Goal: Information Seeking & Learning: Learn about a topic

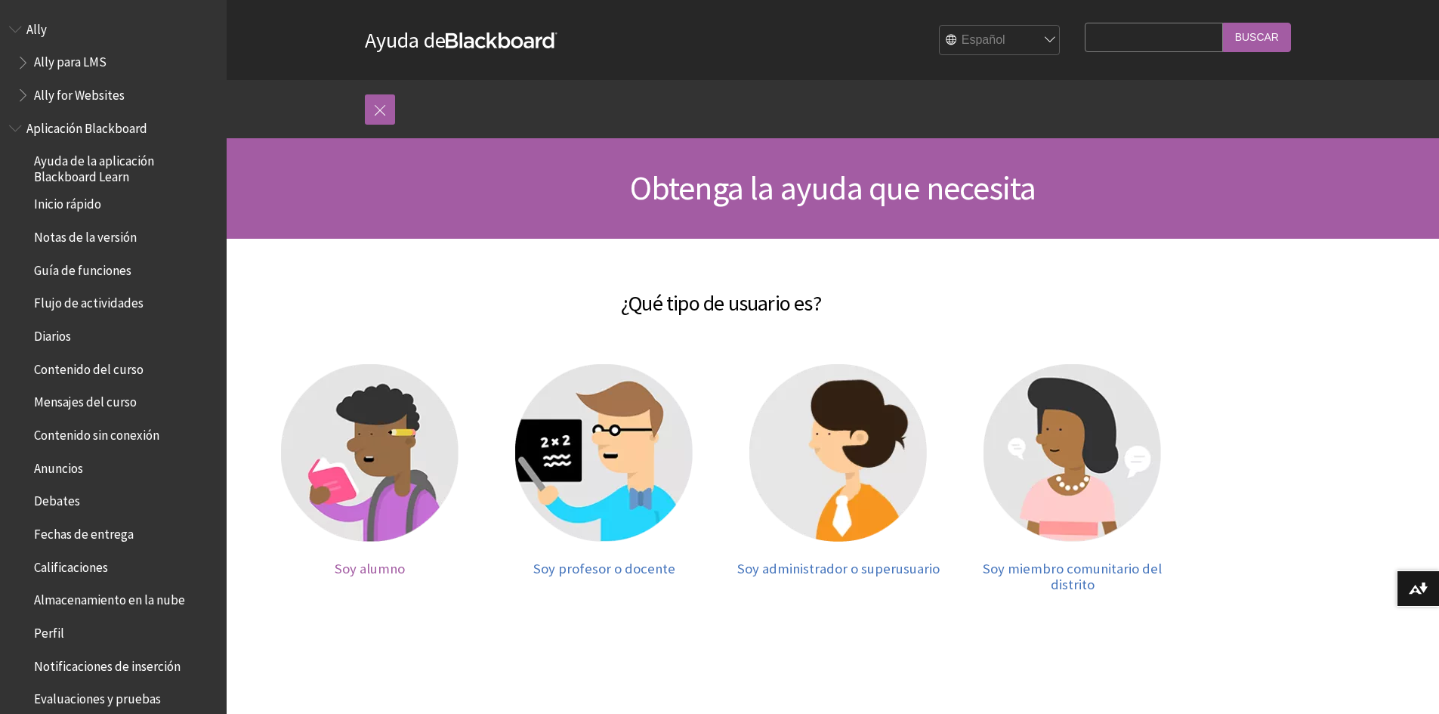
click at [399, 471] on img at bounding box center [370, 453] width 178 height 178
